Goal: Task Accomplishment & Management: Use online tool/utility

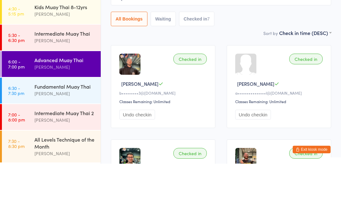
scroll to position [59, 0]
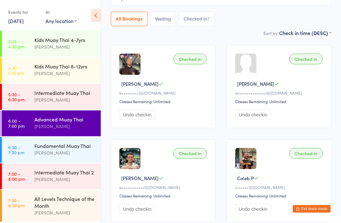
click at [45, 143] on div "Fundamental Muay Thai" at bounding box center [64, 145] width 61 height 7
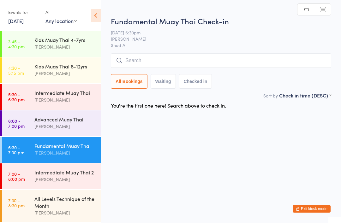
click at [144, 56] on input "search" at bounding box center [221, 60] width 220 height 15
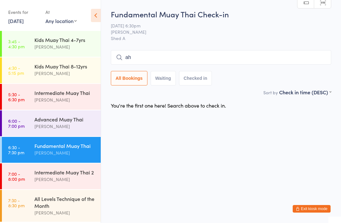
type input "a"
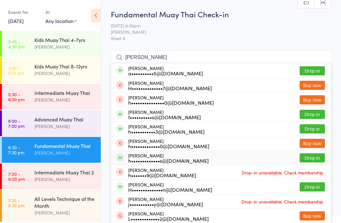
type input "Harr"
click at [158, 156] on div "Harrison Tobias h•••••••••••••s@live.com" at bounding box center [168, 158] width 80 height 10
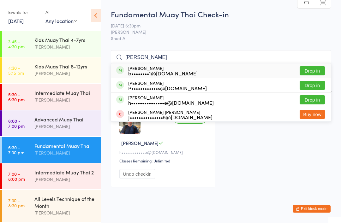
type input "Pete"
click at [144, 66] on div "Peter Wang b••••••••1@gmail.com" at bounding box center [162, 71] width 69 height 10
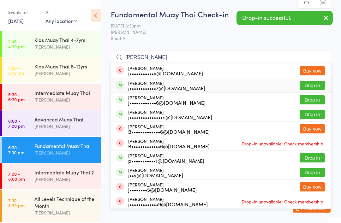
type input "John"
click at [149, 81] on div "John Ruttley j••••••••••••7@hotmail.com" at bounding box center [166, 85] width 77 height 10
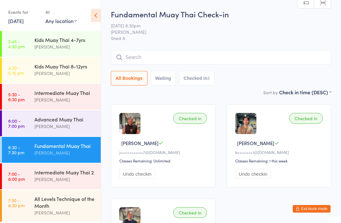
click at [315, 207] on button "Exit kiosk mode" at bounding box center [312, 209] width 38 height 8
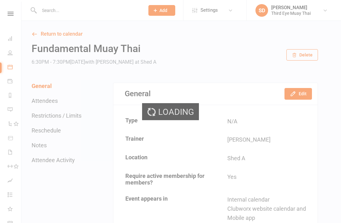
click at [48, 14] on input "text" at bounding box center [88, 10] width 103 height 9
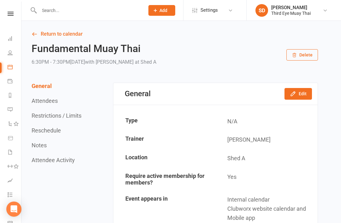
click at [45, 10] on input "text" at bounding box center [88, 10] width 103 height 9
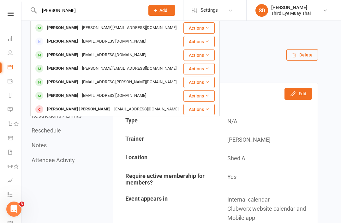
type input "Peter"
click at [61, 55] on div "[PERSON_NAME]" at bounding box center [62, 55] width 35 height 9
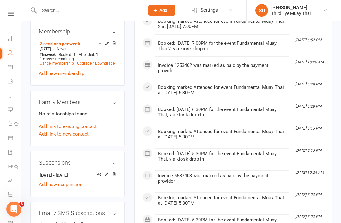
scroll to position [310, 0]
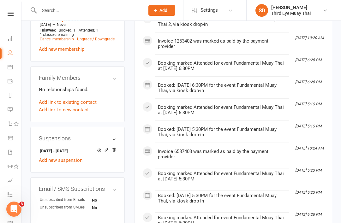
click at [55, 158] on link "Add new suspension" at bounding box center [61, 161] width 44 height 6
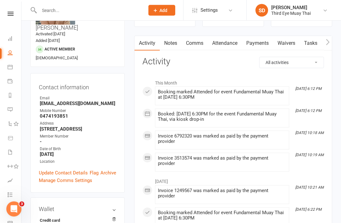
scroll to position [47, 0]
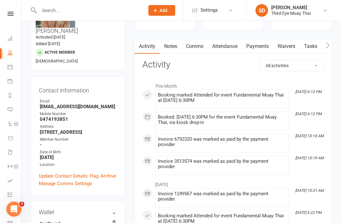
click at [10, 37] on icon at bounding box center [10, 38] width 5 height 5
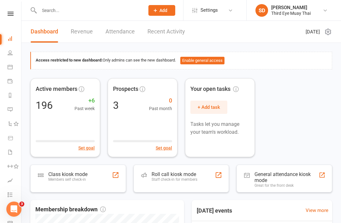
click at [163, 11] on span "Add" at bounding box center [163, 10] width 8 height 5
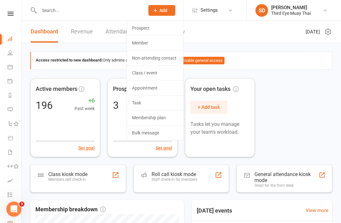
click at [142, 43] on link "Member" at bounding box center [155, 43] width 56 height 15
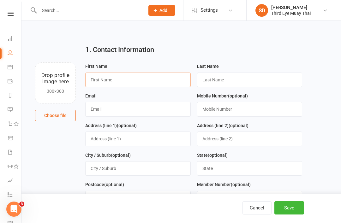
click at [98, 77] on input "text" at bounding box center [137, 80] width 105 height 15
click at [221, 70] on div "Last Name" at bounding box center [249, 74] width 105 height 25
click at [109, 79] on input "kyle" at bounding box center [137, 80] width 105 height 15
type input "k"
type input "Kyle"
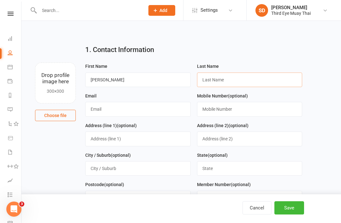
click at [218, 74] on input "text" at bounding box center [249, 80] width 105 height 15
type input "Chapman"
click at [153, 114] on input "text" at bounding box center [137, 109] width 105 height 15
type input "kyle@ascensionmail.com"
click at [299, 204] on button "Save" at bounding box center [289, 207] width 30 height 13
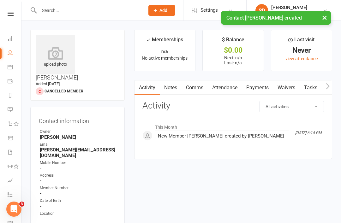
click at [52, 58] on icon at bounding box center [55, 53] width 39 height 13
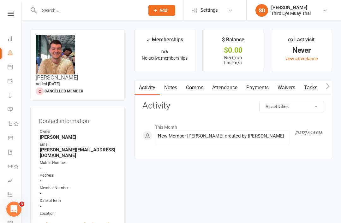
click at [68, 107] on div "Contact information Owner Shae Dekel Email kyle@ascensionmail.com Mobile Number…" at bounding box center [77, 176] width 94 height 138
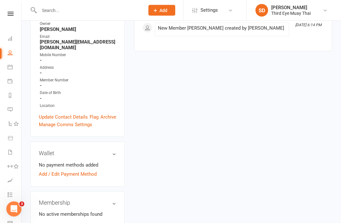
scroll to position [108, 0]
click at [54, 223] on link "Add new membership" at bounding box center [61, 227] width 45 height 6
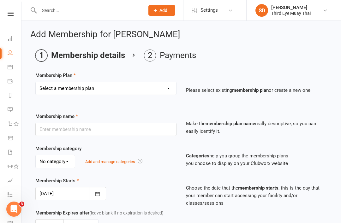
click at [65, 94] on select "Select a membership plan Create new Membership Plan 1 per week casual visit 1 p…" at bounding box center [106, 88] width 140 height 13
select select "15"
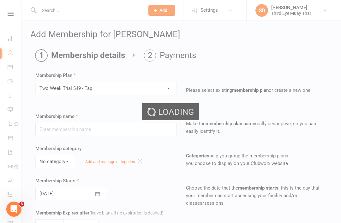
type input "Two Week Trial $49 - Tap"
type input "2"
select select "1"
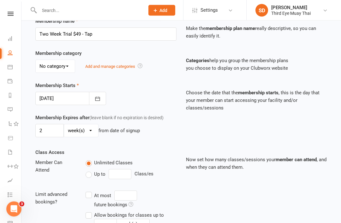
scroll to position [211, 0]
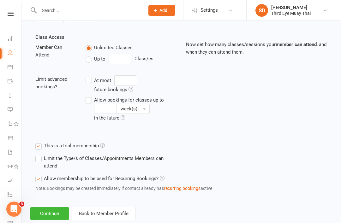
click at [53, 215] on button "Continue" at bounding box center [49, 213] width 39 height 13
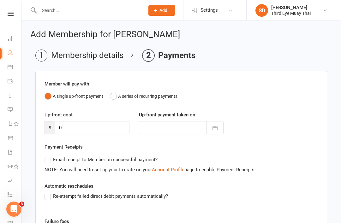
scroll to position [80, 0]
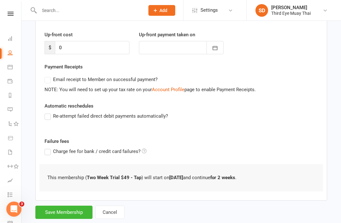
click at [70, 212] on button "Save Membership" at bounding box center [63, 212] width 57 height 13
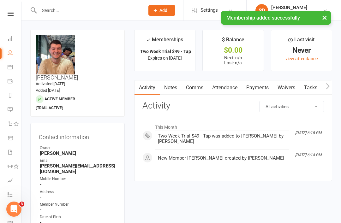
click at [10, 42] on link "Dashboard" at bounding box center [15, 39] width 14 height 14
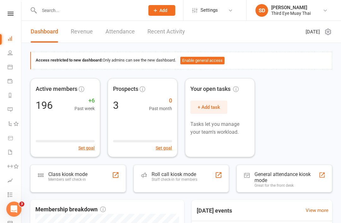
click at [67, 173] on div "Class kiosk mode" at bounding box center [67, 174] width 39 height 6
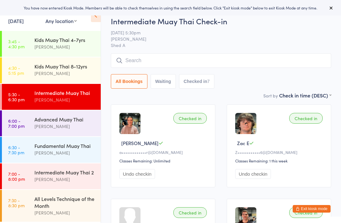
click at [42, 144] on div "Fundamental Muay Thai" at bounding box center [64, 145] width 61 height 7
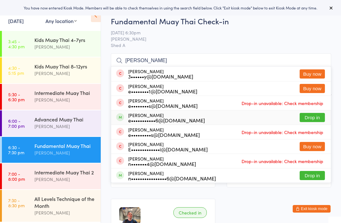
type input "Ethan"
click at [129, 114] on div "Ethan Trevor e•••••••••••6@gmail.com" at bounding box center [166, 118] width 77 height 10
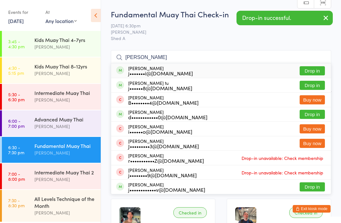
type input "Jamie"
click at [133, 71] on div "j•••••••i@icloud.com" at bounding box center [160, 73] width 65 height 5
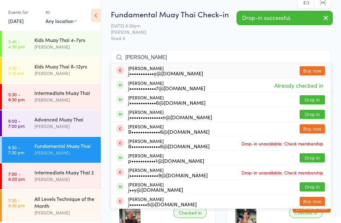
type input "John"
click at [130, 162] on div "p•••••••••••1@hotmail.com" at bounding box center [166, 160] width 76 height 5
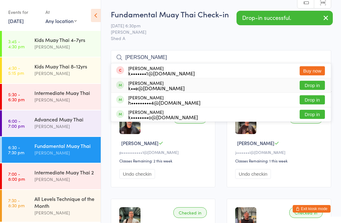
type input "Kyle c"
click at [130, 84] on div "Kyle Chapman k••e@ascensionmail.com" at bounding box center [156, 85] width 56 height 10
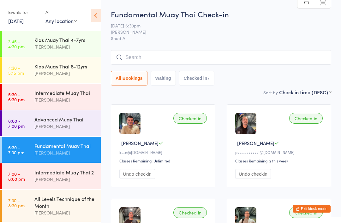
type input "J"
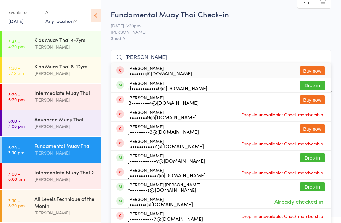
type input "James"
click at [147, 86] on div "d••••••••••••0@gmail.com" at bounding box center [167, 88] width 79 height 5
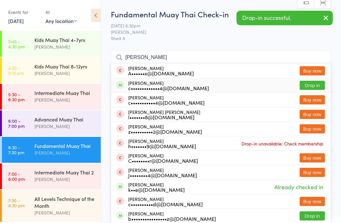
type input "Charlie"
click at [146, 90] on div "c•••••••••••••4@gmail.com" at bounding box center [168, 88] width 81 height 5
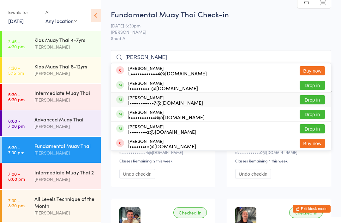
type input "Luke"
click at [150, 100] on div "l•••••••••••7@hotmail.com" at bounding box center [165, 102] width 75 height 5
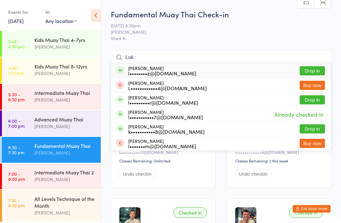
type input "Luk"
click at [141, 97] on div "Luke Porter l•••••••••r@gmail.com" at bounding box center [163, 100] width 70 height 10
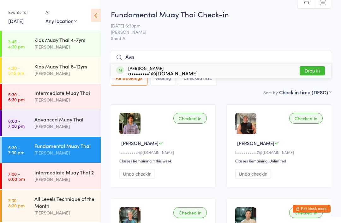
type input "Ava"
click at [146, 68] on div "Ava Smith a••••••••1@outlook.com" at bounding box center [162, 71] width 69 height 10
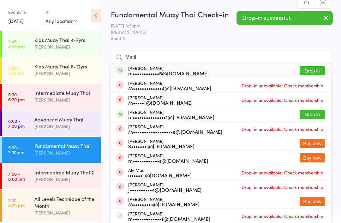
type input "Matil"
click at [146, 68] on div "Matilda Byrne m••••••••••••5@outlook.com" at bounding box center [168, 71] width 80 height 10
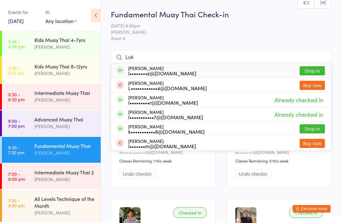
type input "Luk"
click at [152, 129] on div "k•••••••••••8@gmail.com" at bounding box center [166, 131] width 76 height 5
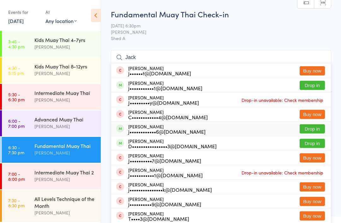
type input "Jack"
click at [149, 128] on div "Jack Johnson j••••••••••••6@gmail.com" at bounding box center [166, 129] width 77 height 10
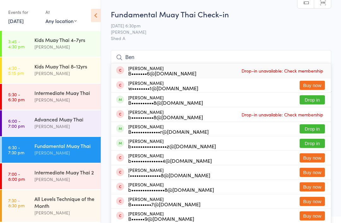
type input "Ben"
click at [150, 138] on div "Ben Christie b••••••••••••••••z@gmail.com Drop in" at bounding box center [221, 143] width 220 height 14
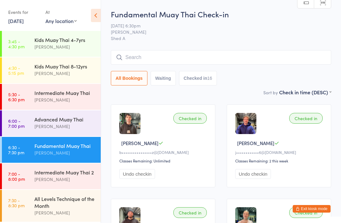
click at [316, 208] on button "Exit kiosk mode" at bounding box center [312, 209] width 38 height 8
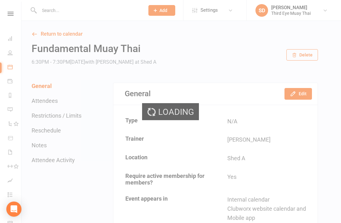
click at [164, 6] on div "Loading" at bounding box center [170, 111] width 341 height 223
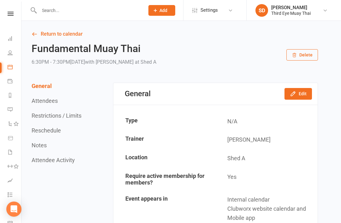
click at [158, 11] on button "Add" at bounding box center [161, 10] width 27 height 11
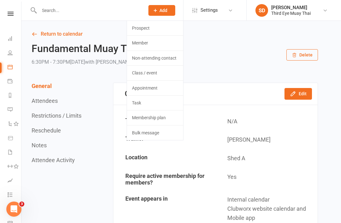
click at [139, 42] on link "Member" at bounding box center [155, 43] width 56 height 15
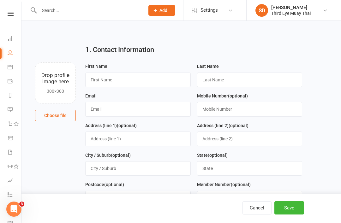
click at [109, 71] on div "First Name" at bounding box center [137, 74] width 105 height 25
click at [161, 75] on input "text" at bounding box center [137, 80] width 105 height 15
type input "Oliver"
click at [227, 79] on input "text" at bounding box center [249, 80] width 105 height 15
type input "s"
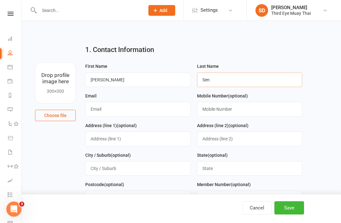
type input "Sen"
click at [135, 113] on input "text" at bounding box center [137, 109] width 105 height 15
type input "olliesenone@gmail.com"
click at [295, 206] on button "Save" at bounding box center [289, 207] width 30 height 13
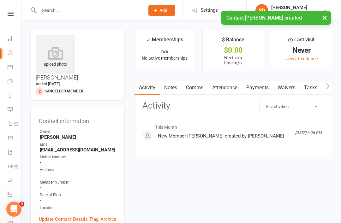
click at [51, 57] on icon at bounding box center [55, 53] width 39 height 13
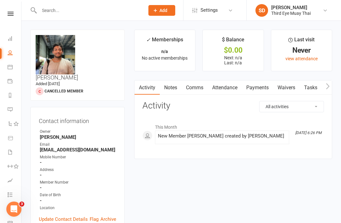
click at [46, 85] on contact-information "upload photo change photo Oliver Sen Added 14 October, 2025 Cancelled member Co…" at bounding box center [77, 135] width 94 height 210
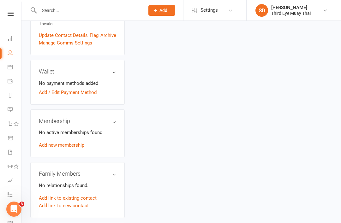
scroll to position [176, 0]
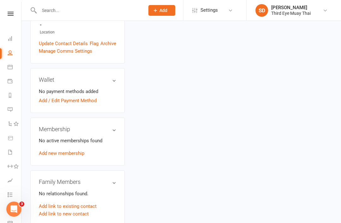
click at [45, 151] on link "Add new membership" at bounding box center [61, 154] width 45 height 6
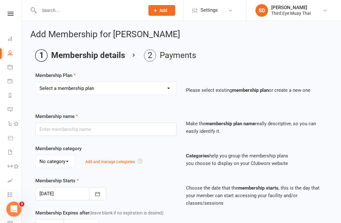
click at [75, 91] on select "Select a membership plan Create new Membership Plan 1 per week casual visit 1 p…" at bounding box center [106, 88] width 140 height 13
select select "15"
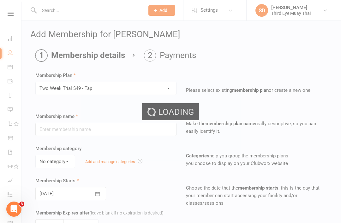
type input "Two Week Trial $49 - Tap"
type input "2"
select select "1"
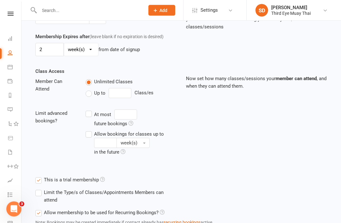
scroll to position [211, 0]
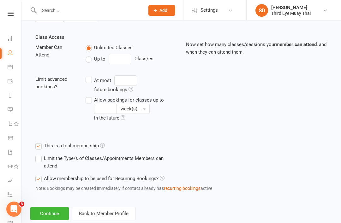
click at [50, 215] on button "Continue" at bounding box center [49, 213] width 39 height 13
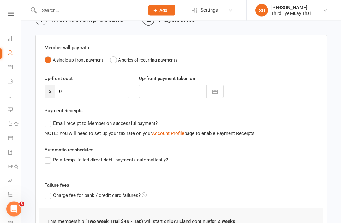
scroll to position [80, 0]
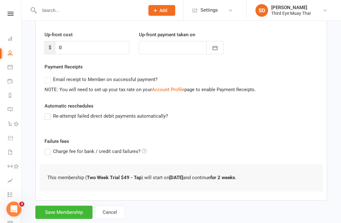
click at [54, 206] on button "Save Membership" at bounding box center [63, 212] width 57 height 13
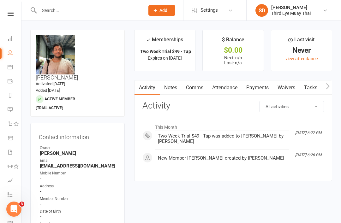
click at [10, 35] on link "Dashboard" at bounding box center [15, 39] width 14 height 14
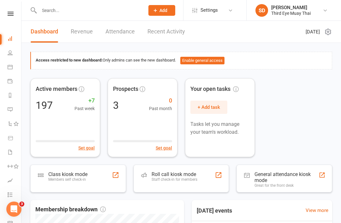
click at [71, 180] on div "Members self check-in" at bounding box center [67, 179] width 39 height 4
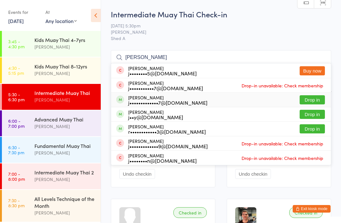
type input "[PERSON_NAME]"
click at [137, 99] on div "[PERSON_NAME] j•••••••••••••7@[DOMAIN_NAME]" at bounding box center [167, 100] width 79 height 10
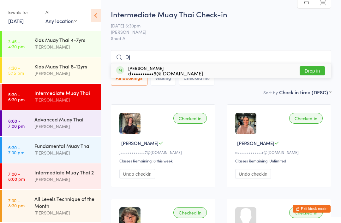
type input "Dj"
click at [135, 69] on div "DJ Weston d••••••••••5@gmail.com" at bounding box center [165, 71] width 75 height 10
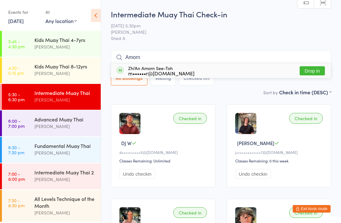
type input "Amorn"
click at [136, 71] on div "m••••••r@gmail.com" at bounding box center [161, 73] width 66 height 5
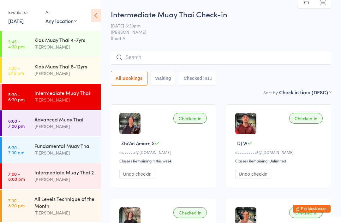
click at [51, 148] on div "Fundamental Muay Thai" at bounding box center [64, 145] width 61 height 7
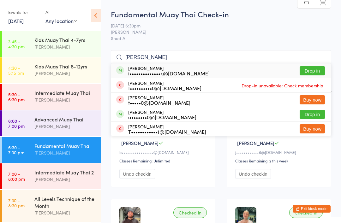
type input "Todd"
click at [149, 72] on div "i••••••••••••••k@yahoo.com.au" at bounding box center [168, 73] width 81 height 5
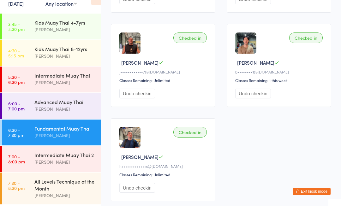
scroll to position [724, 0]
click at [75, 89] on div "Intermediate Muay Thai" at bounding box center [64, 92] width 61 height 7
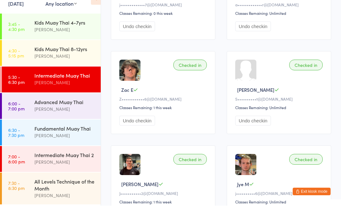
scroll to position [226, 0]
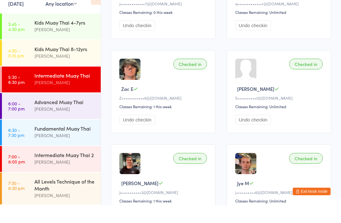
click at [32, 137] on link "6:30 - 7:30 pm Fundamental Muay Thai [PERSON_NAME]" at bounding box center [51, 150] width 99 height 26
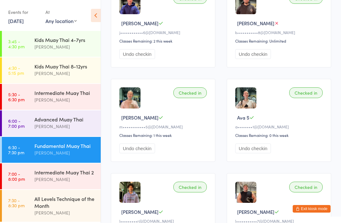
scroll to position [202, 0]
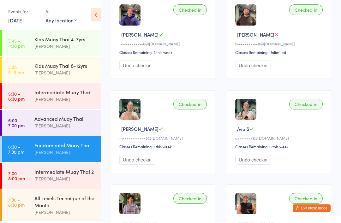
click at [320, 213] on button "Exit kiosk mode" at bounding box center [312, 209] width 38 height 8
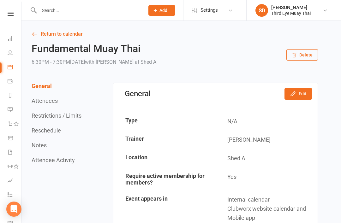
click at [12, 40] on icon at bounding box center [10, 38] width 5 height 5
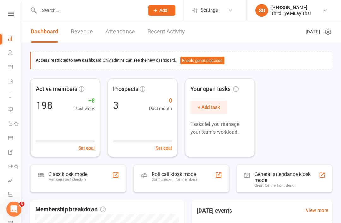
click at [165, 33] on link "Recent Activity" at bounding box center [166, 32] width 38 height 22
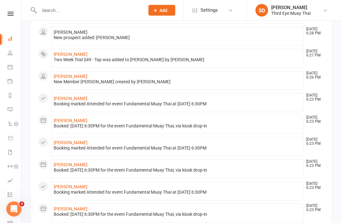
scroll to position [331, 0]
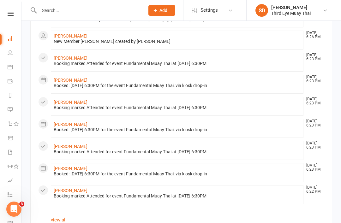
click at [61, 11] on input "text" at bounding box center [88, 10] width 103 height 9
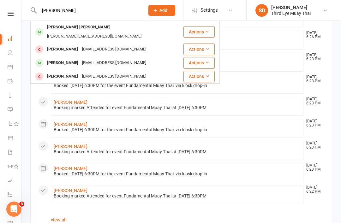
type input "[PERSON_NAME]"
click at [73, 32] on div "jesse.mark26@icloud.com" at bounding box center [94, 36] width 98 height 9
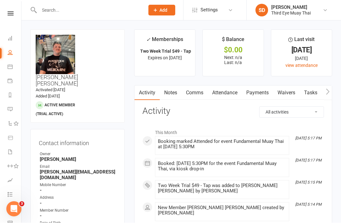
click at [8, 35] on link "Dashboard" at bounding box center [15, 39] width 14 height 14
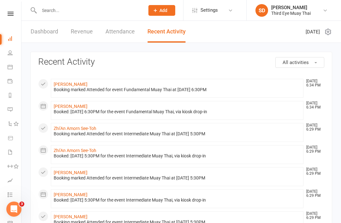
click at [42, 36] on link "Dashboard" at bounding box center [44, 32] width 27 height 22
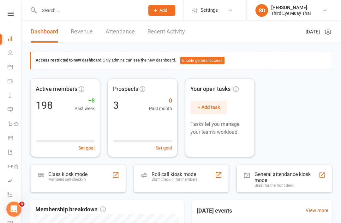
click at [65, 176] on div "Class kiosk mode" at bounding box center [67, 174] width 39 height 6
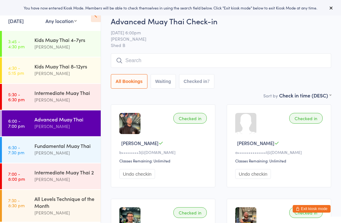
click at [39, 174] on div "Intermediate Muay Thai 2" at bounding box center [64, 172] width 61 height 7
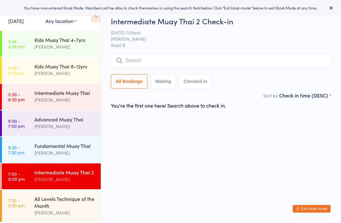
click at [37, 151] on div "[PERSON_NAME]" at bounding box center [64, 152] width 61 height 7
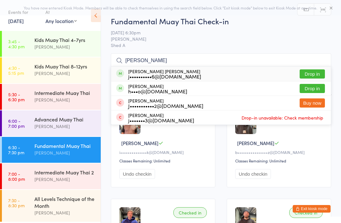
type input "[PERSON_NAME]"
click at [142, 72] on div "[PERSON_NAME] [PERSON_NAME] j••••••••••6@[DOMAIN_NAME]" at bounding box center [164, 74] width 73 height 10
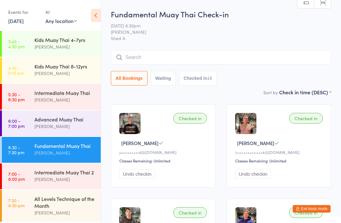
click at [62, 180] on div "[PERSON_NAME]" at bounding box center [64, 179] width 61 height 7
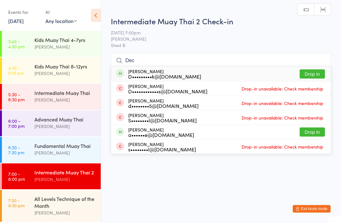
type input "Dec"
click at [147, 72] on div "[PERSON_NAME] D•••••••••k@[DOMAIN_NAME]" at bounding box center [164, 74] width 73 height 10
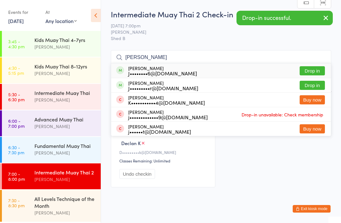
type input "[PERSON_NAME]"
click at [145, 67] on div "[PERSON_NAME] J••••••••6@[DOMAIN_NAME]" at bounding box center [162, 71] width 69 height 10
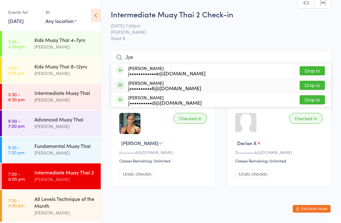
type input "Jye"
click at [137, 81] on div "[PERSON_NAME] j••••••••••6@[DOMAIN_NAME]" at bounding box center [164, 85] width 73 height 10
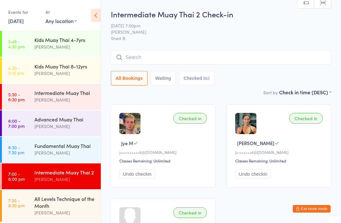
click at [33, 139] on link "6:30 - 7:30 pm Fundamental Muay Thai [PERSON_NAME]" at bounding box center [51, 150] width 99 height 26
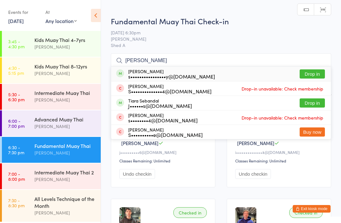
type input "[PERSON_NAME]"
click at [146, 72] on div "[PERSON_NAME] s••••••••••••••••y@[DOMAIN_NAME]" at bounding box center [171, 74] width 87 height 10
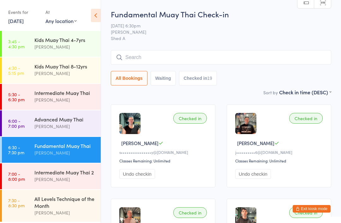
click at [73, 171] on div "Intermediate Muay Thai 2" at bounding box center [64, 172] width 61 height 7
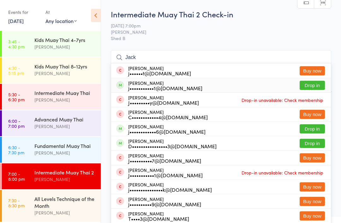
type input "Jack"
click at [142, 80] on div "[PERSON_NAME] j•••••••••••1@[DOMAIN_NAME]" at bounding box center [165, 85] width 74 height 10
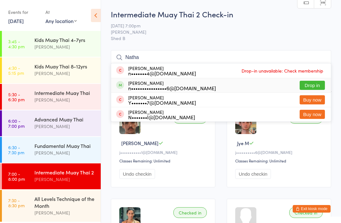
type input "Natha"
click at [151, 86] on div "n••••••••••••••••6@[DOMAIN_NAME]" at bounding box center [172, 88] width 88 height 5
